Goal: Task Accomplishment & Management: Manage account settings

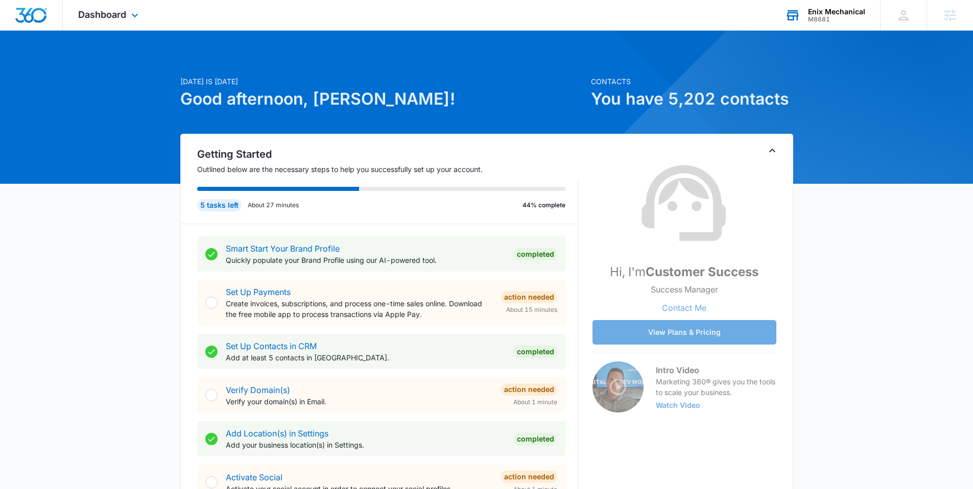
click at [849, 16] on div "M8681" at bounding box center [836, 19] width 57 height 7
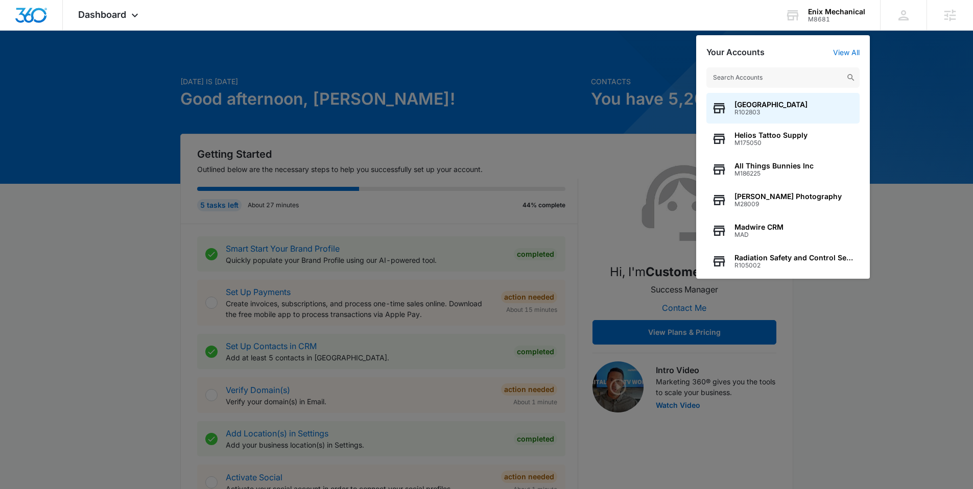
click at [527, 93] on div at bounding box center [486, 244] width 973 height 489
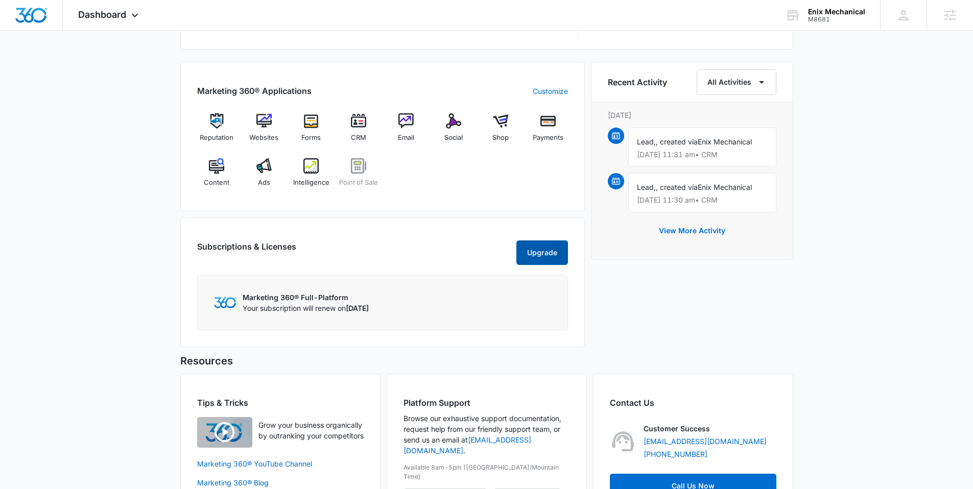
scroll to position [668, 0]
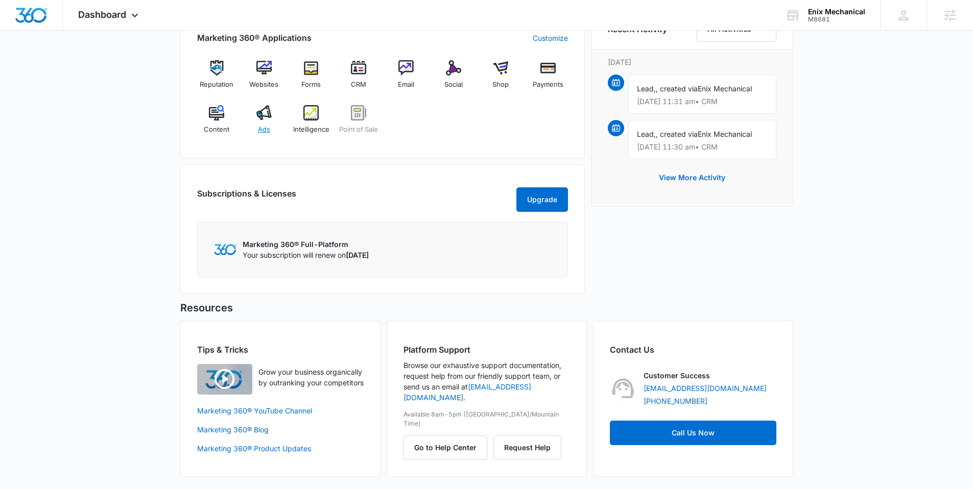
click at [259, 125] on span "Ads" at bounding box center [264, 130] width 12 height 10
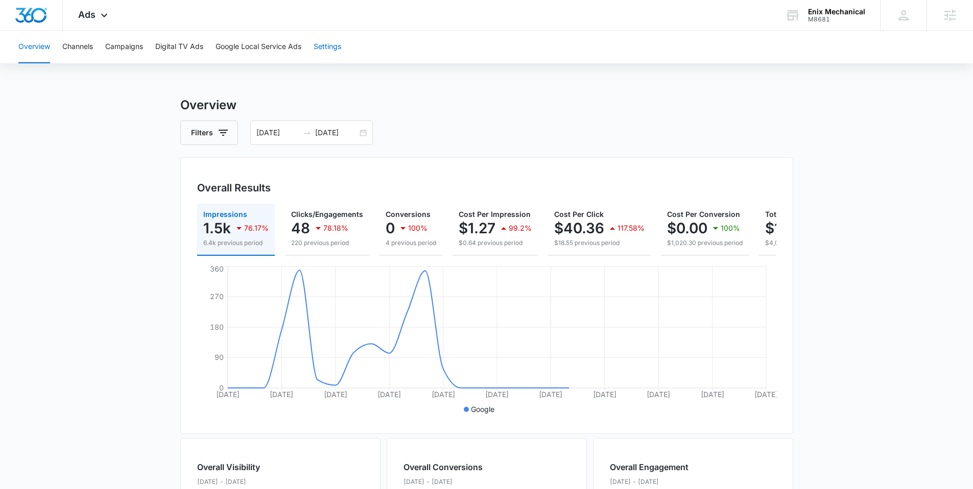
click at [337, 56] on button "Settings" at bounding box center [328, 47] width 28 height 33
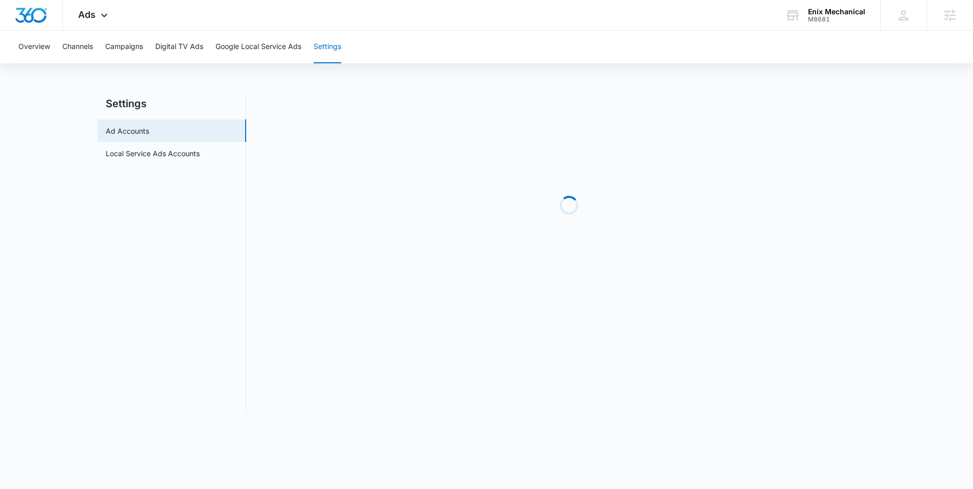
click at [337, 56] on button "Settings" at bounding box center [328, 47] width 28 height 33
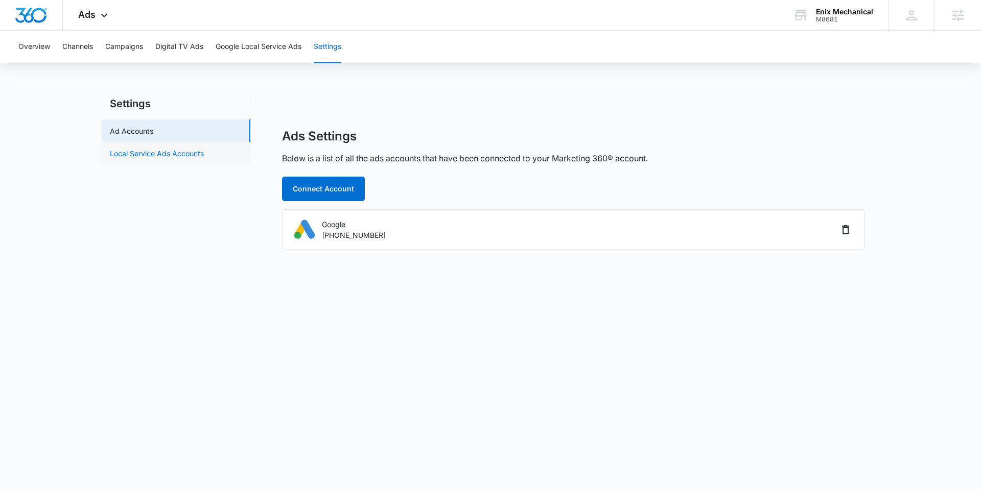
click at [194, 154] on link "Local Service Ads Accounts" at bounding box center [157, 153] width 94 height 11
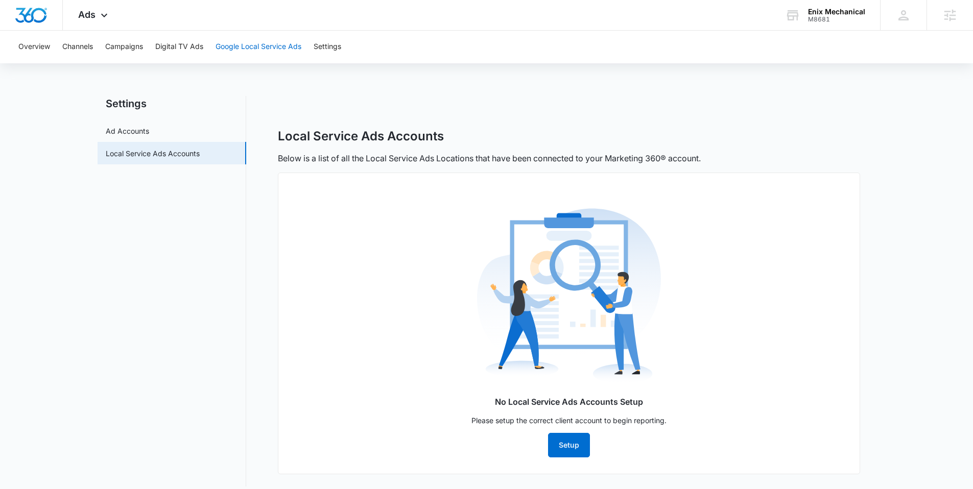
click at [280, 46] on button "Google Local Service Ads" at bounding box center [259, 47] width 86 height 33
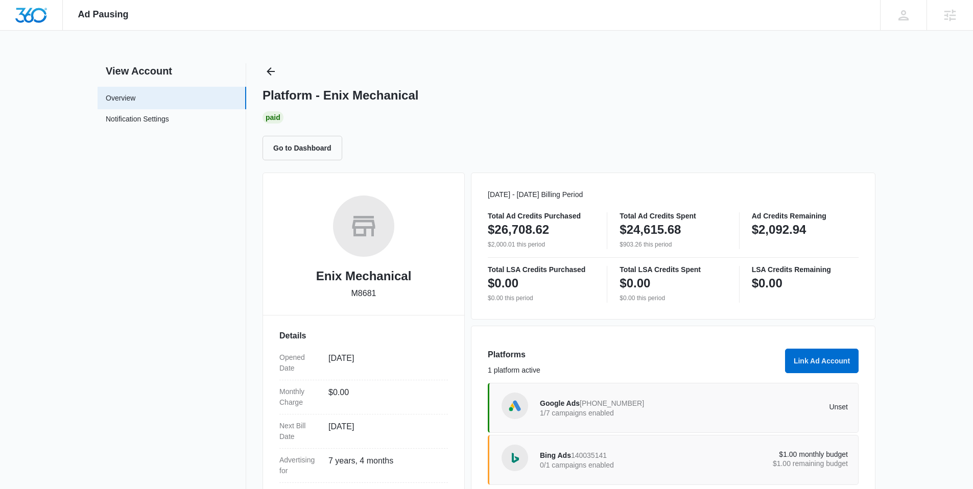
scroll to position [43, 0]
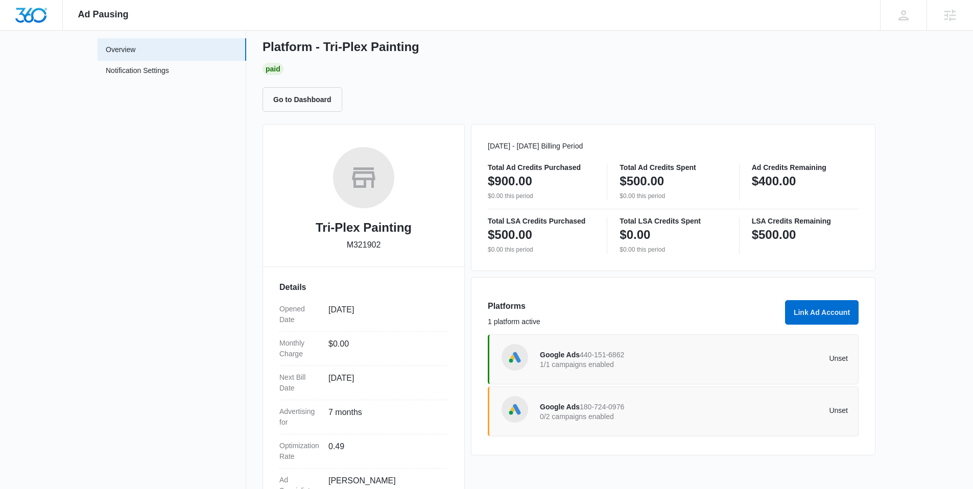
scroll to position [126, 0]
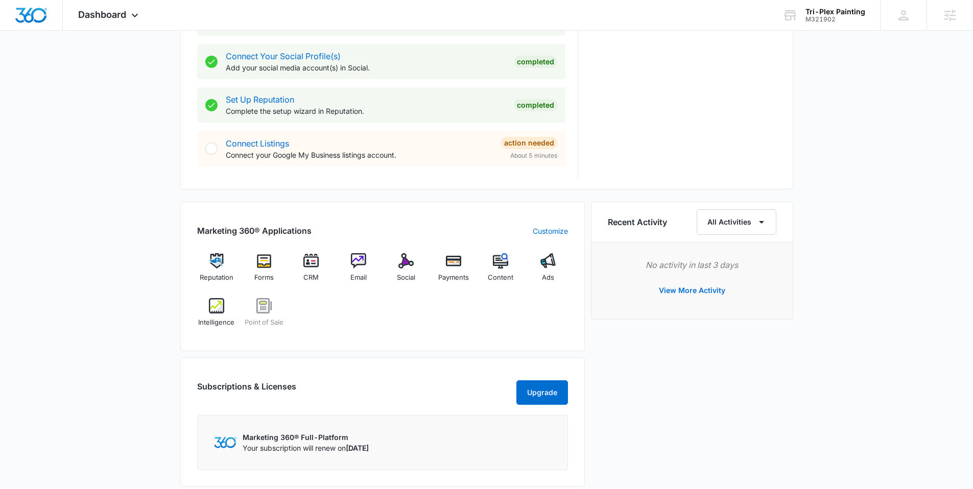
scroll to position [465, 0]
click at [215, 320] on span "Intelligence" at bounding box center [216, 321] width 36 height 10
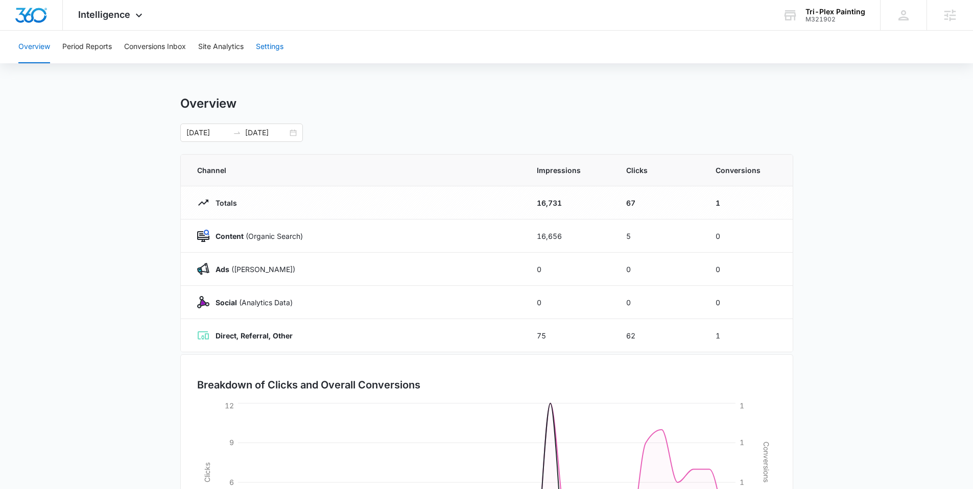
click at [261, 46] on button "Settings" at bounding box center [270, 47] width 28 height 33
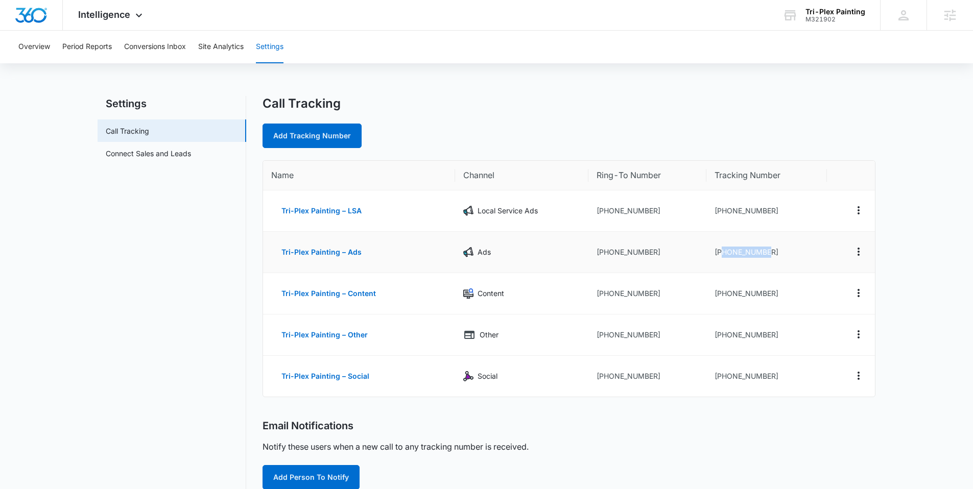
drag, startPoint x: 773, startPoint y: 252, endPoint x: 722, endPoint y: 256, distance: 51.2
click at [722, 256] on td "[PHONE_NUMBER]" at bounding box center [766, 252] width 121 height 41
copy td "7203076822"
